Goal: Task Accomplishment & Management: Manage account settings

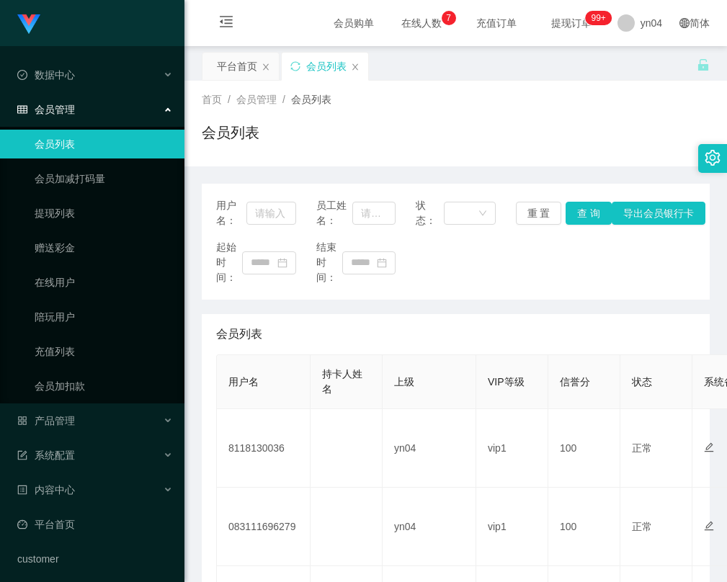
scroll to position [72, 0]
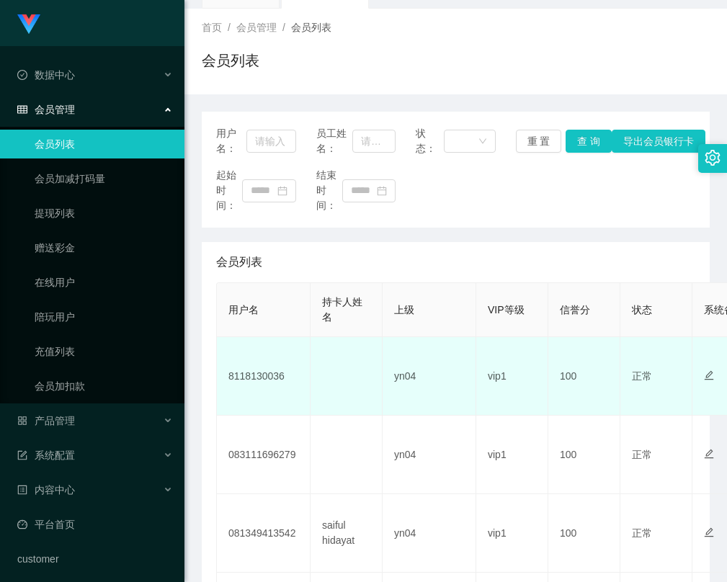
click at [260, 372] on td "8118130036" at bounding box center [264, 376] width 94 height 79
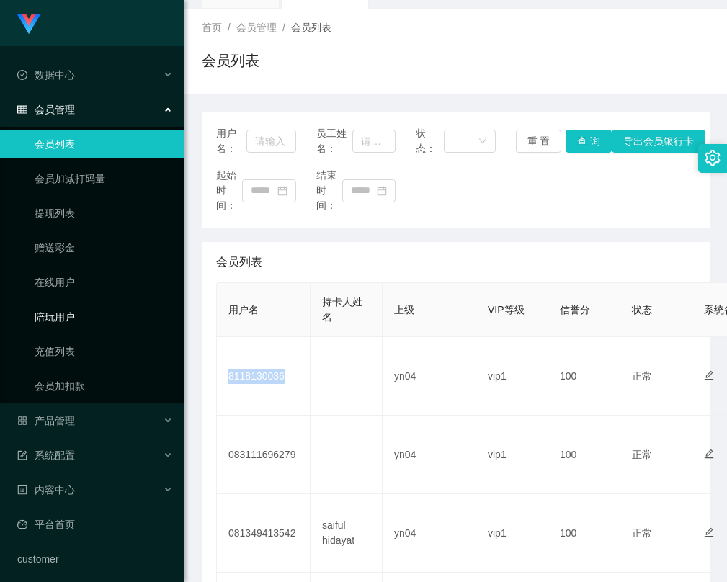
copy td "8118130036"
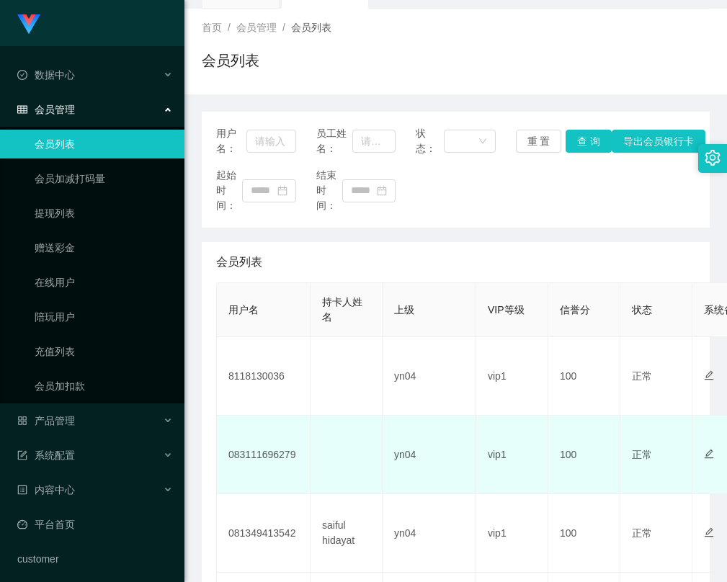
click at [272, 447] on td "083111696279" at bounding box center [264, 455] width 94 height 79
click at [269, 452] on td "083111696279" at bounding box center [264, 455] width 94 height 79
click at [279, 466] on td "083111696279" at bounding box center [264, 455] width 94 height 79
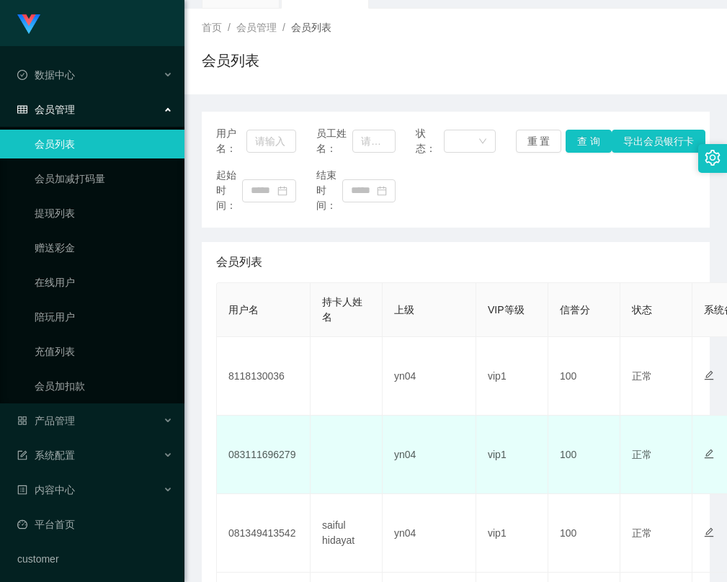
click at [267, 453] on td "083111696279" at bounding box center [264, 455] width 94 height 79
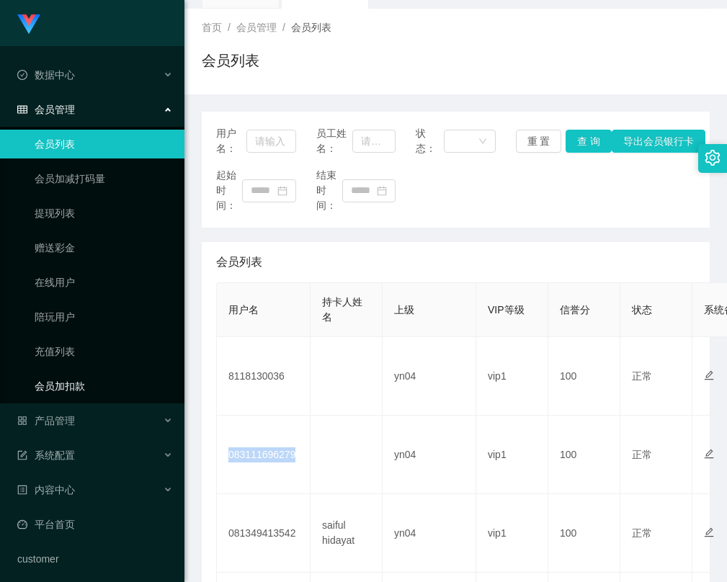
copy td "083111696279"
